Goal: Task Accomplishment & Management: Manage account settings

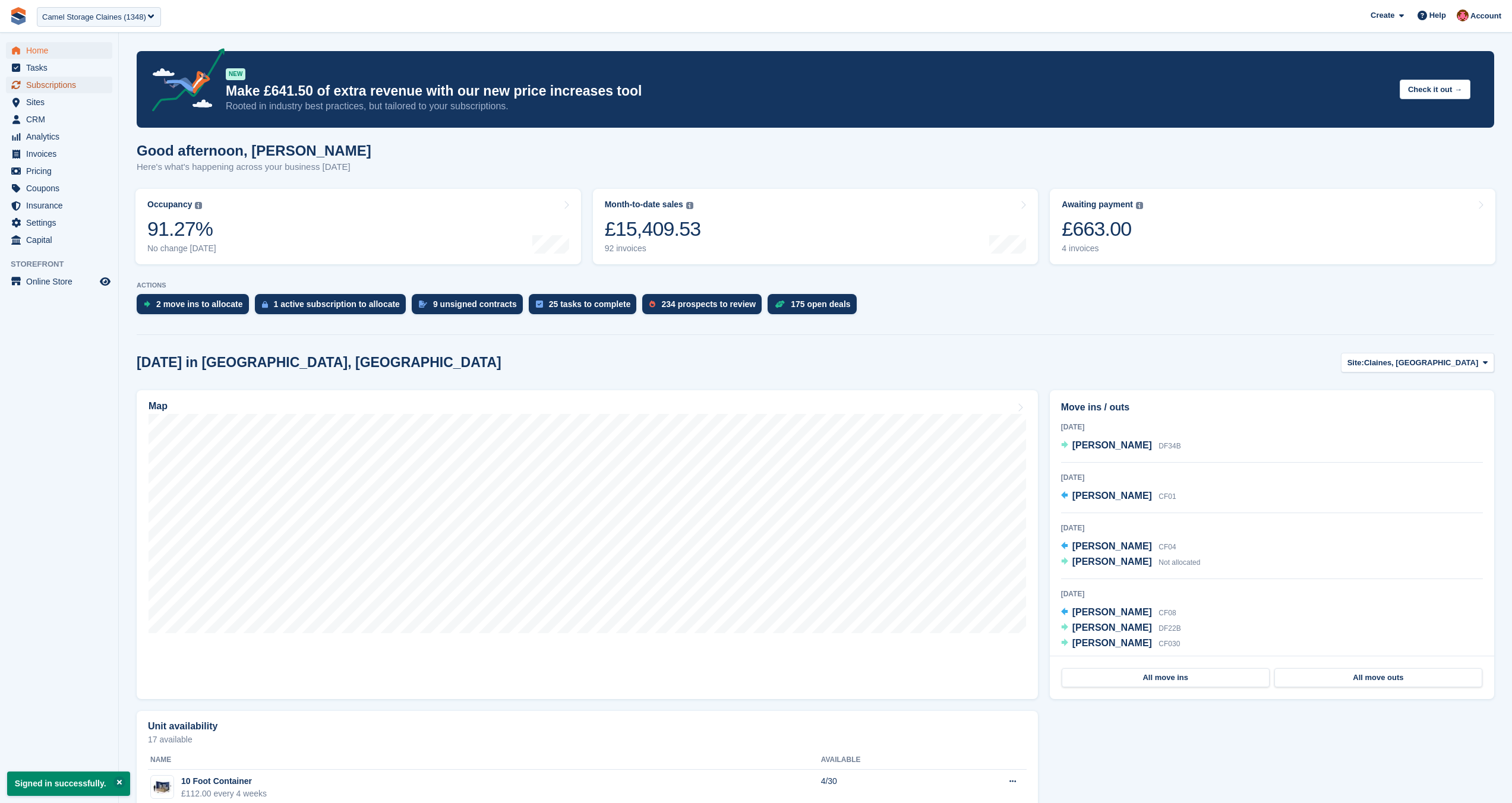
click at [51, 91] on span "Subscriptions" at bounding box center [62, 85] width 71 height 17
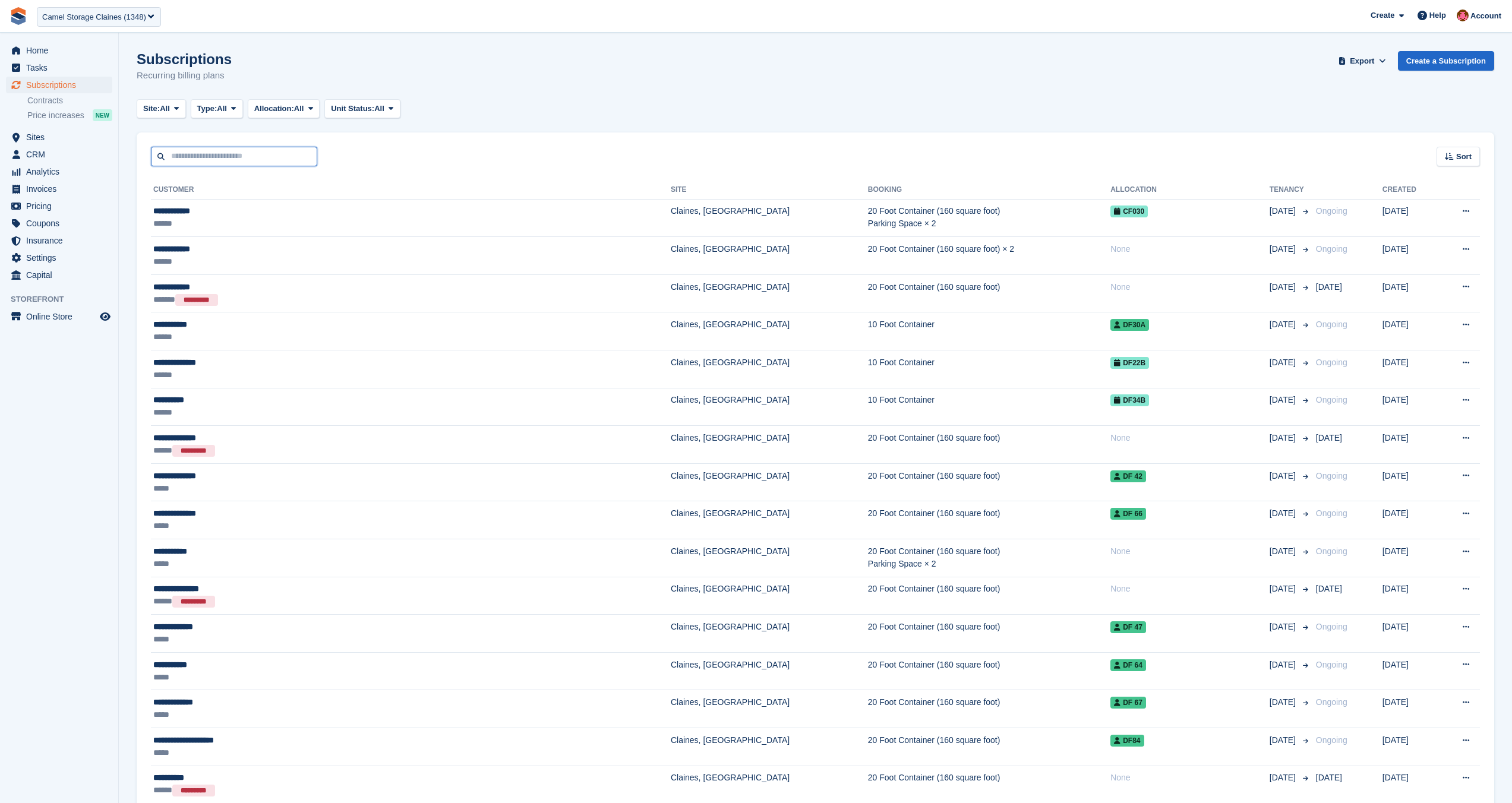
click at [218, 157] on input "text" at bounding box center [234, 157] width 166 height 20
type input "******"
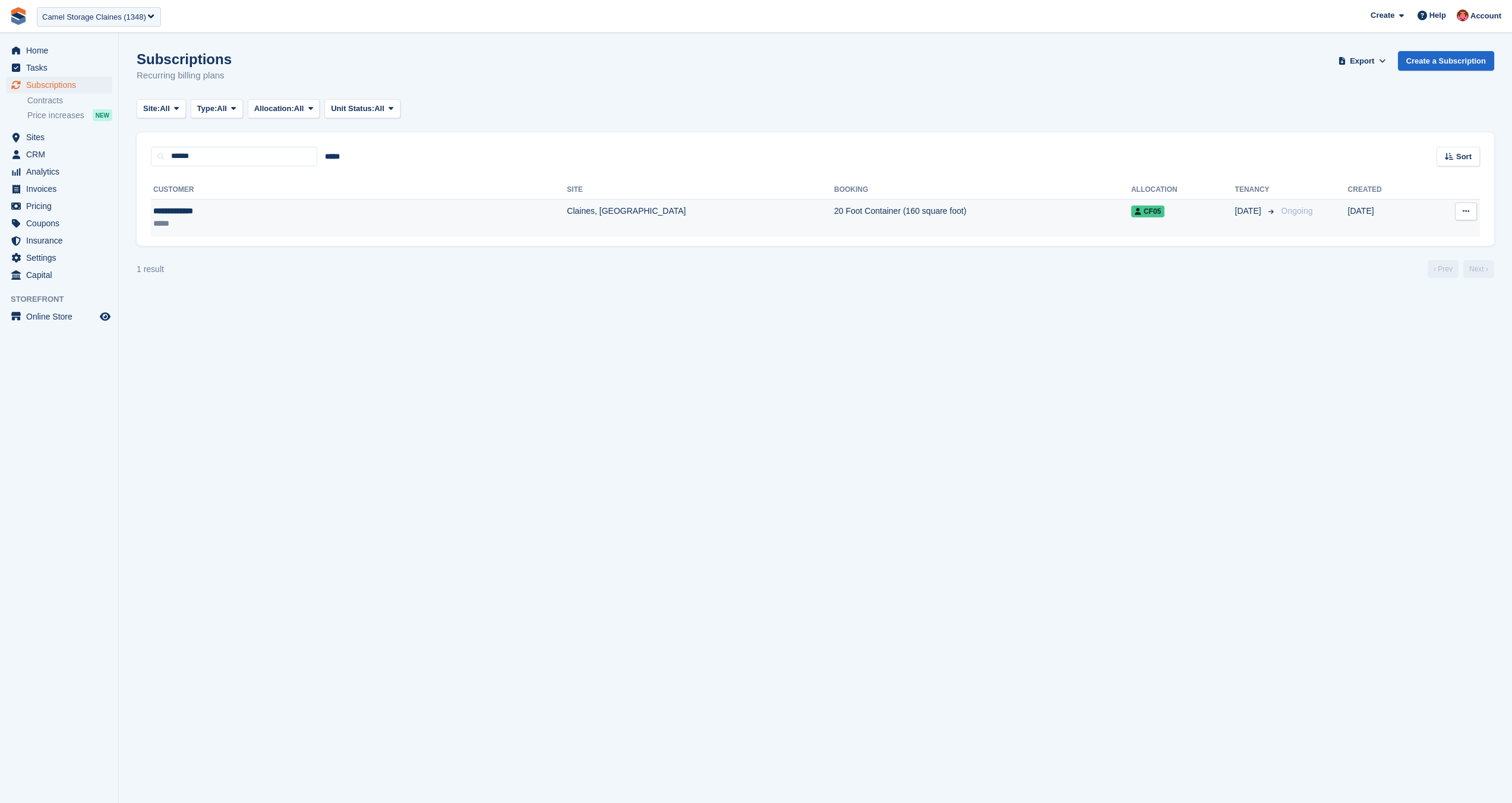
click at [229, 205] on div "**********" at bounding box center [245, 211] width 183 height 12
